Goal: Task Accomplishment & Management: Use online tool/utility

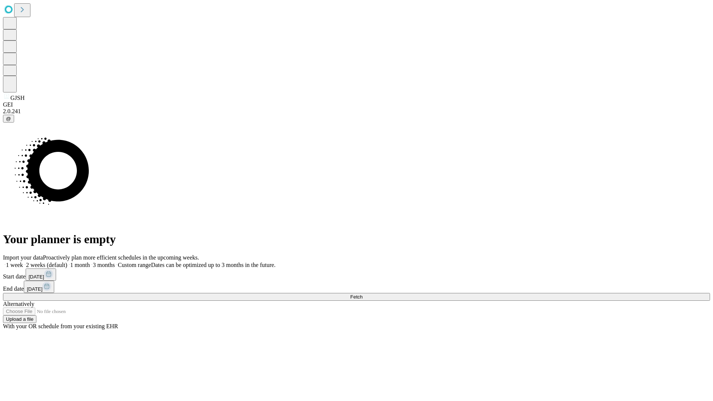
click at [576, 293] on button "Fetch" at bounding box center [356, 297] width 707 height 8
